Goal: Find specific page/section: Find specific page/section

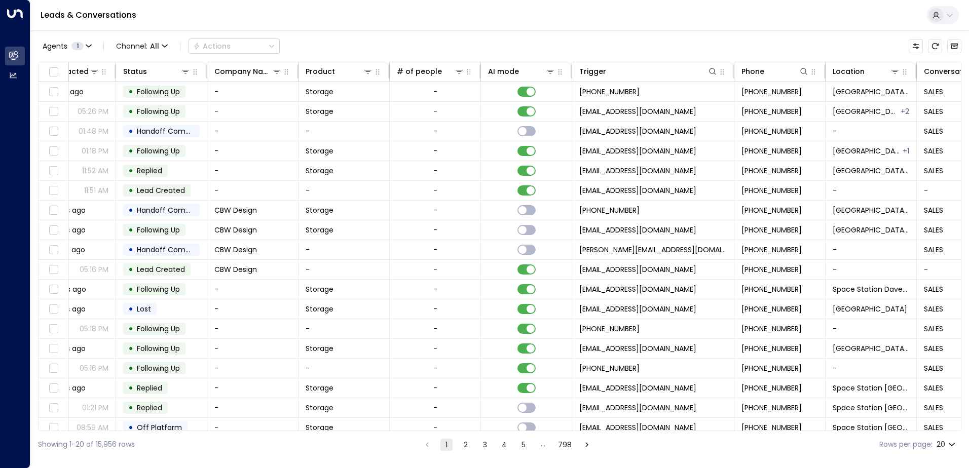
scroll to position [0, 278]
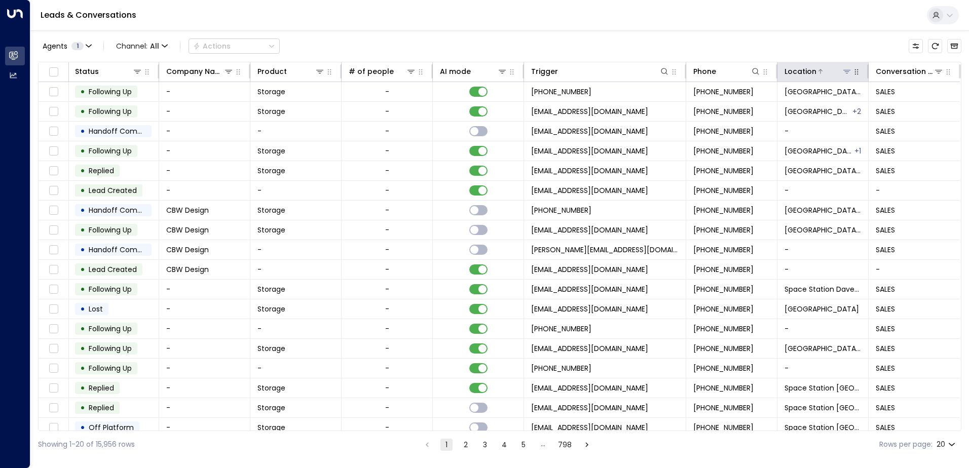
click at [843, 70] on icon at bounding box center [846, 72] width 7 height 4
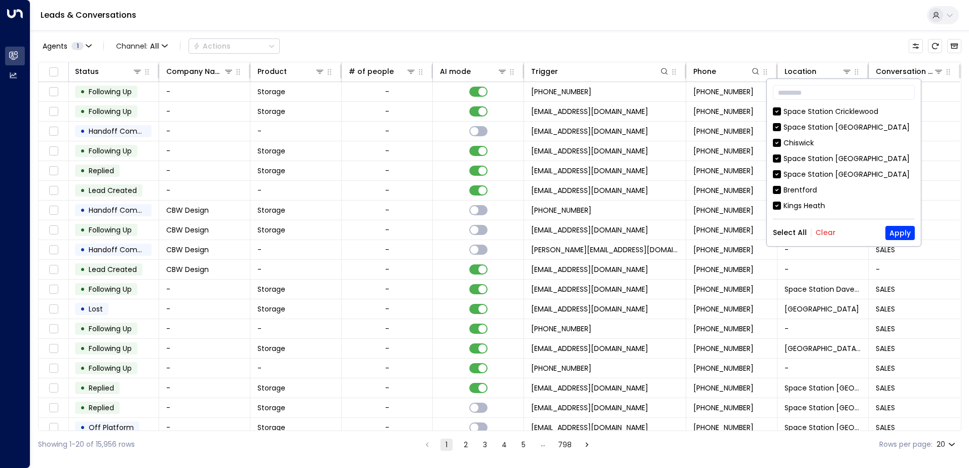
drag, startPoint x: 823, startPoint y: 236, endPoint x: 818, endPoint y: 211, distance: 24.8
click at [820, 224] on div "​ [GEOGRAPHIC_DATA] [GEOGRAPHIC_DATA] [GEOGRAPHIC_DATA] [GEOGRAPHIC_DATA] [GEOG…" at bounding box center [844, 162] width 154 height 167
click at [818, 229] on button "Clear" at bounding box center [826, 233] width 20 height 8
click at [900, 230] on button "Apply" at bounding box center [900, 233] width 29 height 14
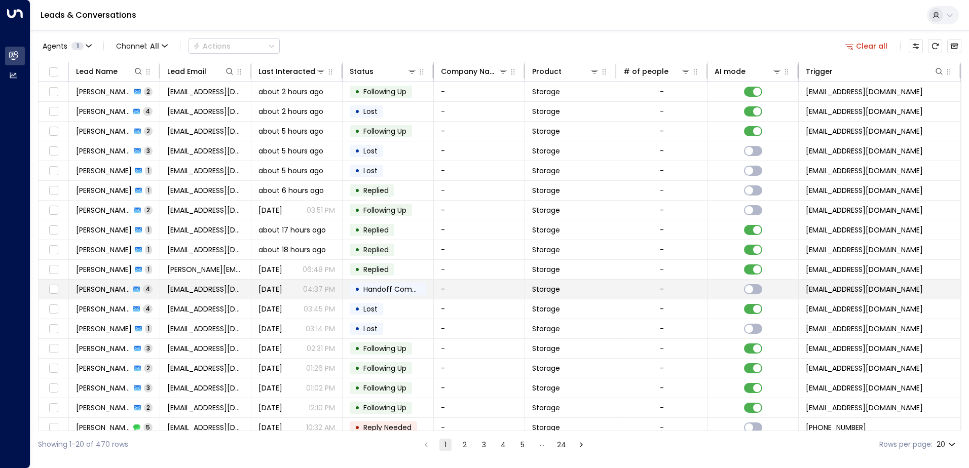
click at [108, 284] on span "[PERSON_NAME]" at bounding box center [103, 289] width 54 height 10
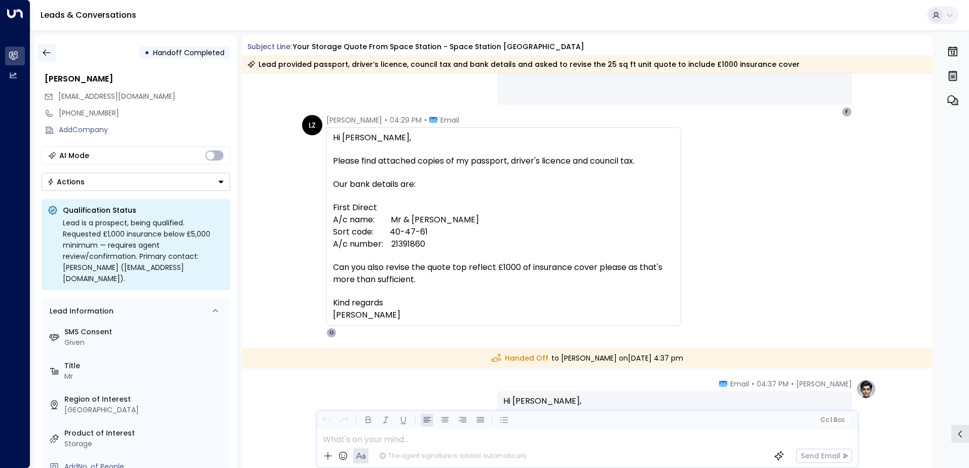
click at [48, 54] on icon "button" at bounding box center [47, 53] width 10 height 10
